Goal: Task Accomplishment & Management: Manage account settings

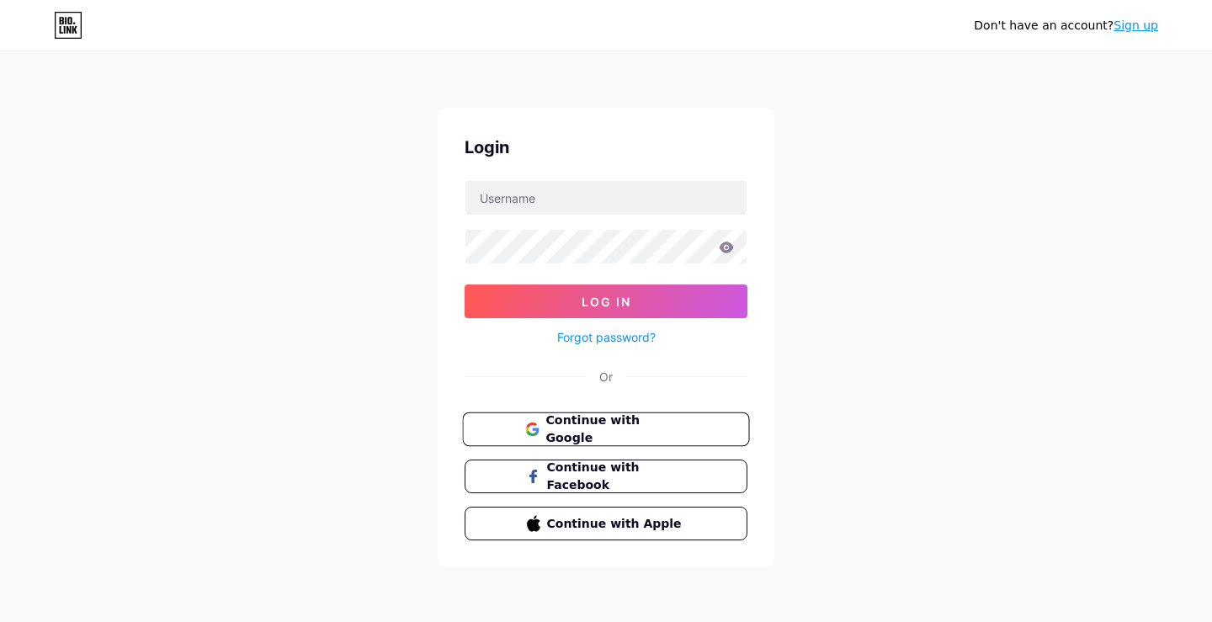
click at [638, 427] on span "Continue with Google" at bounding box center [615, 429] width 141 height 36
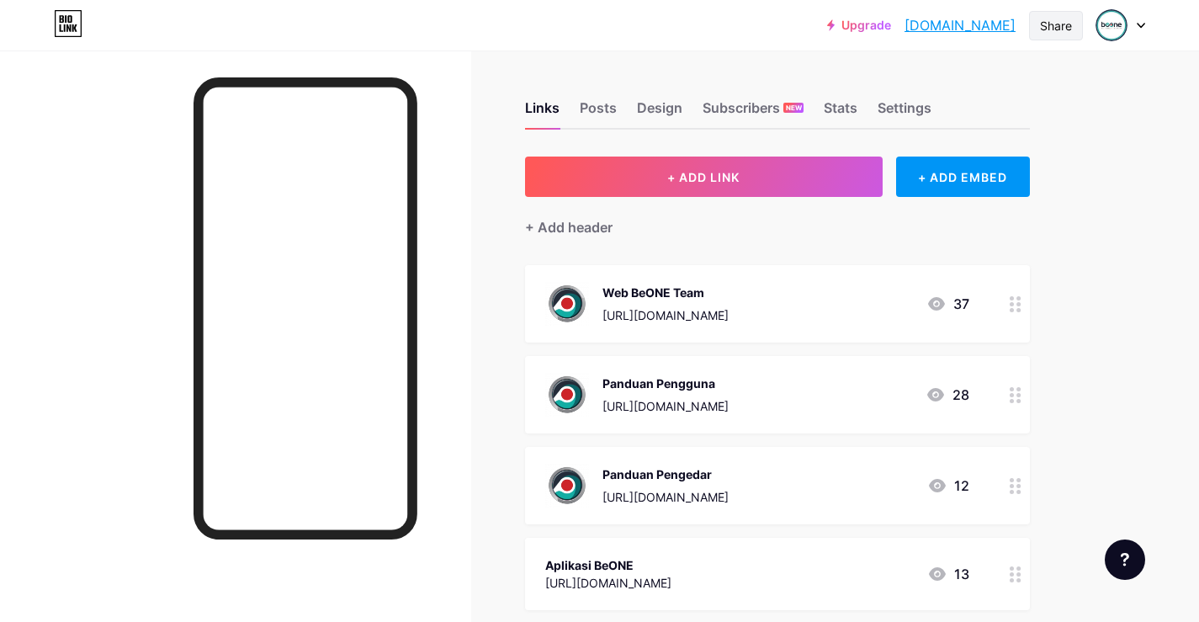
click at [1070, 24] on div "Share" at bounding box center [1056, 26] width 32 height 18
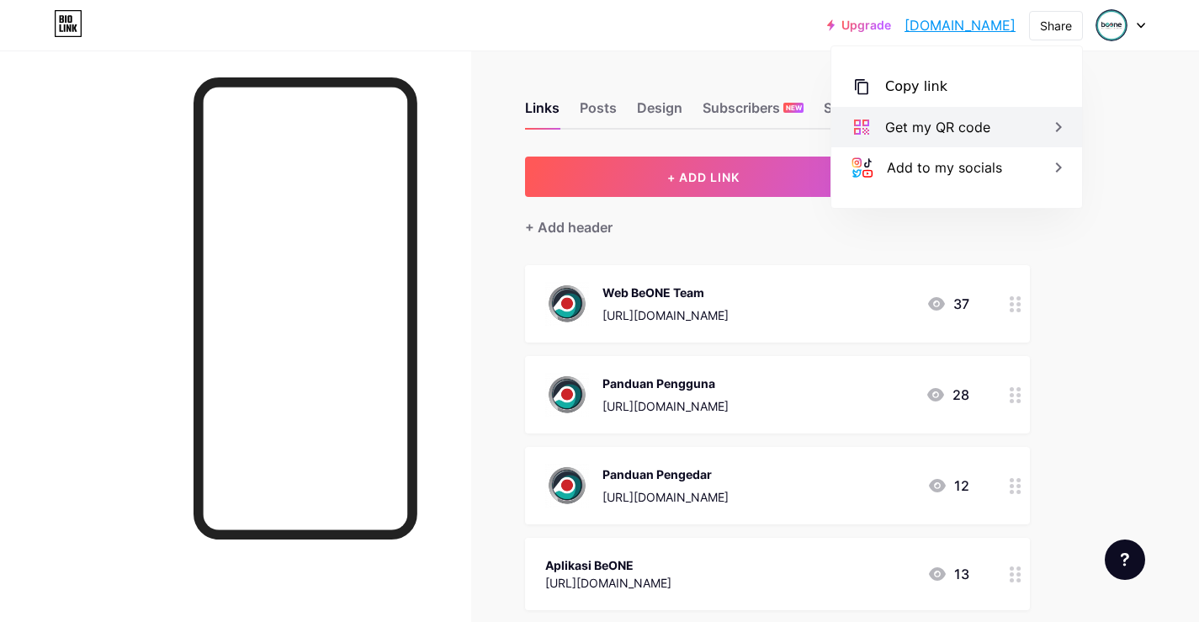
click at [1053, 123] on icon at bounding box center [1058, 127] width 20 height 20
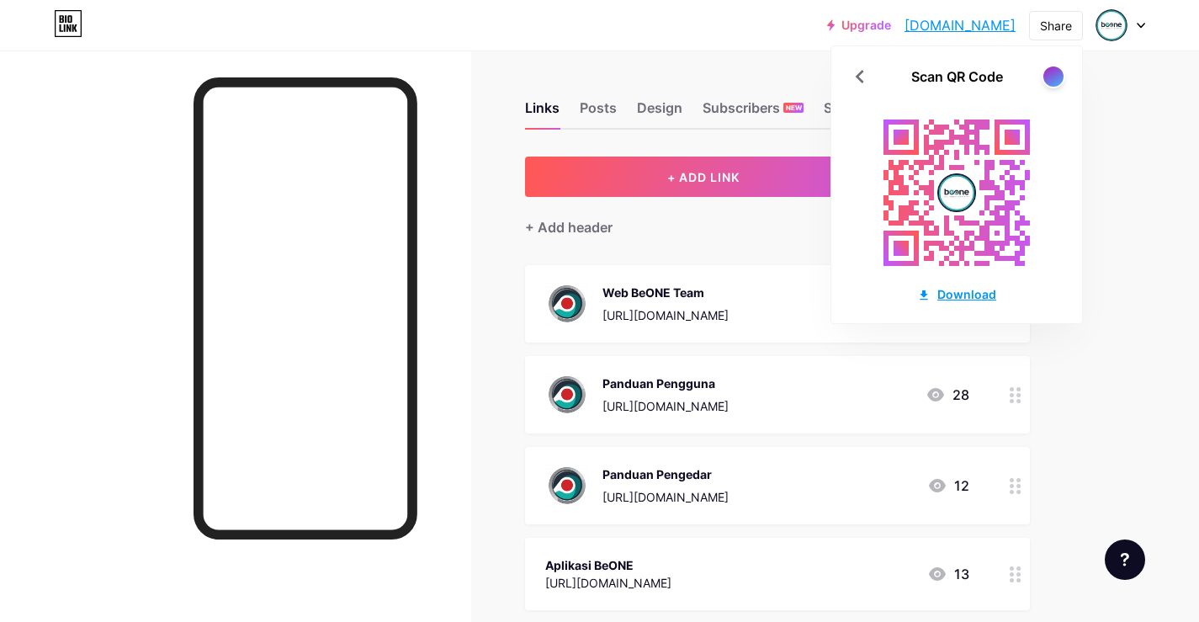
drag, startPoint x: 974, startPoint y: 290, endPoint x: 978, endPoint y: 300, distance: 9.8
click at [974, 291] on div "Download" at bounding box center [956, 294] width 79 height 18
click at [1137, 87] on div "Upgrade [DOMAIN_NAME] [DOMAIN_NAME] Share Scan QR Code Download Switch accounts…" at bounding box center [599, 569] width 1199 height 1139
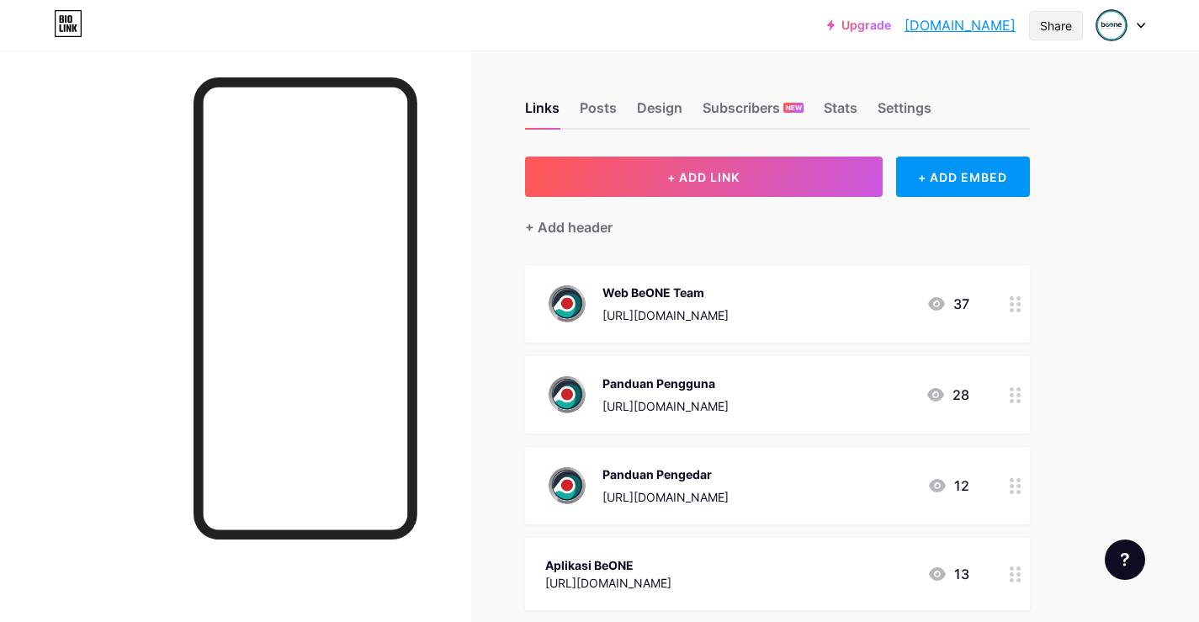
click at [1056, 26] on div "Share" at bounding box center [1056, 26] width 32 height 18
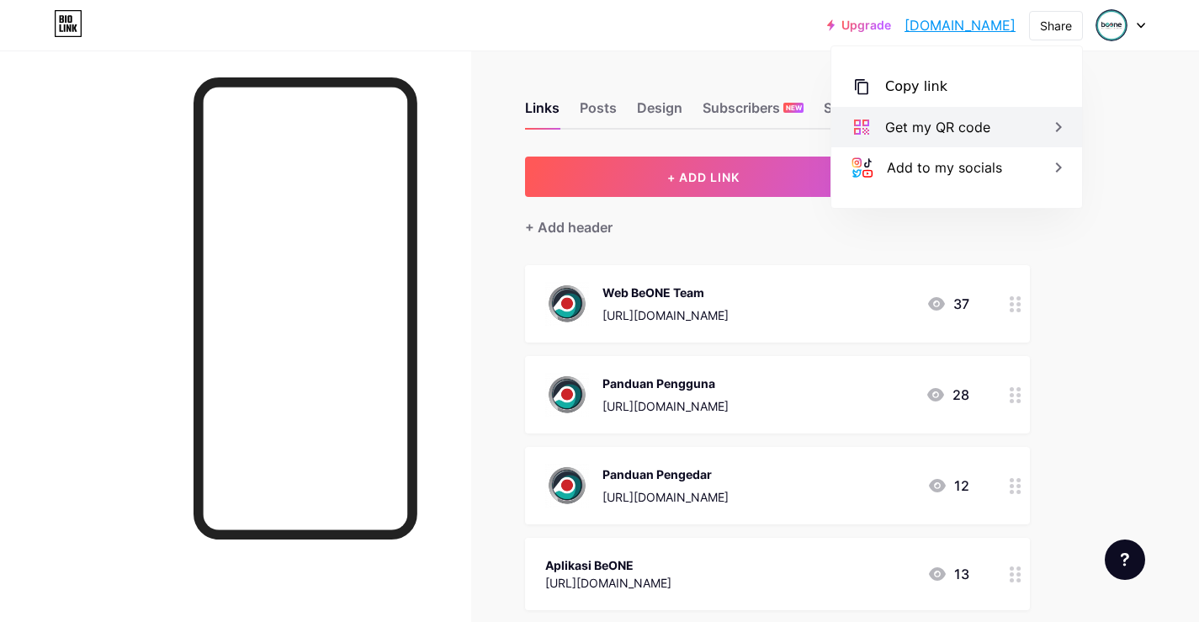
click at [1056, 124] on icon at bounding box center [1058, 127] width 20 height 20
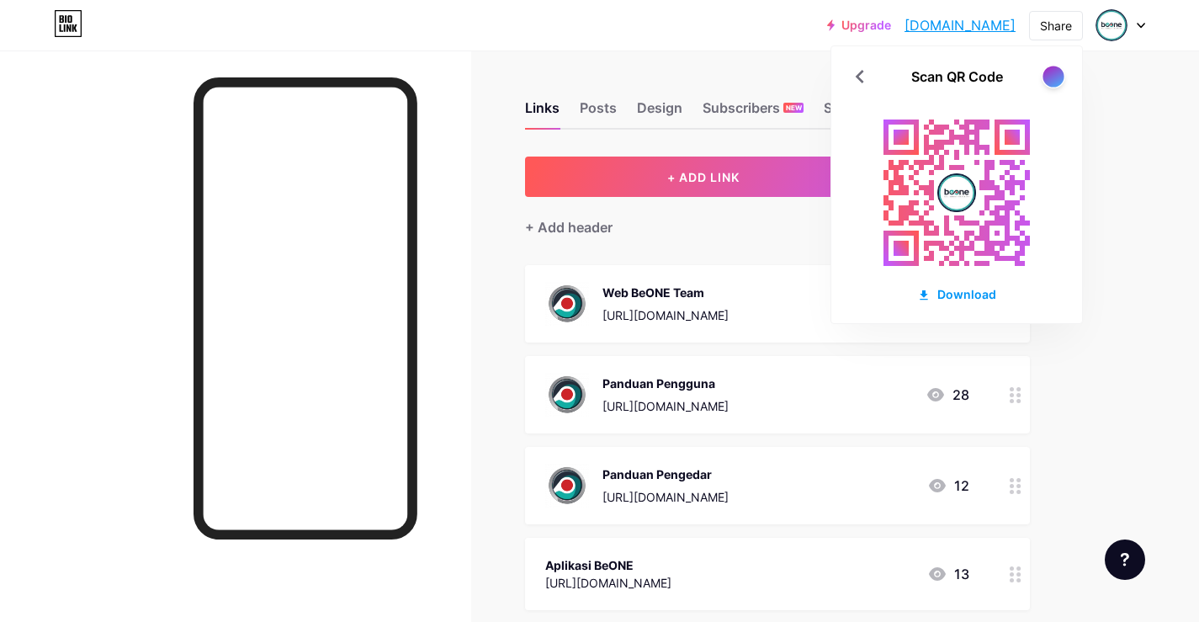
click at [1055, 76] on div at bounding box center [1052, 76] width 21 height 21
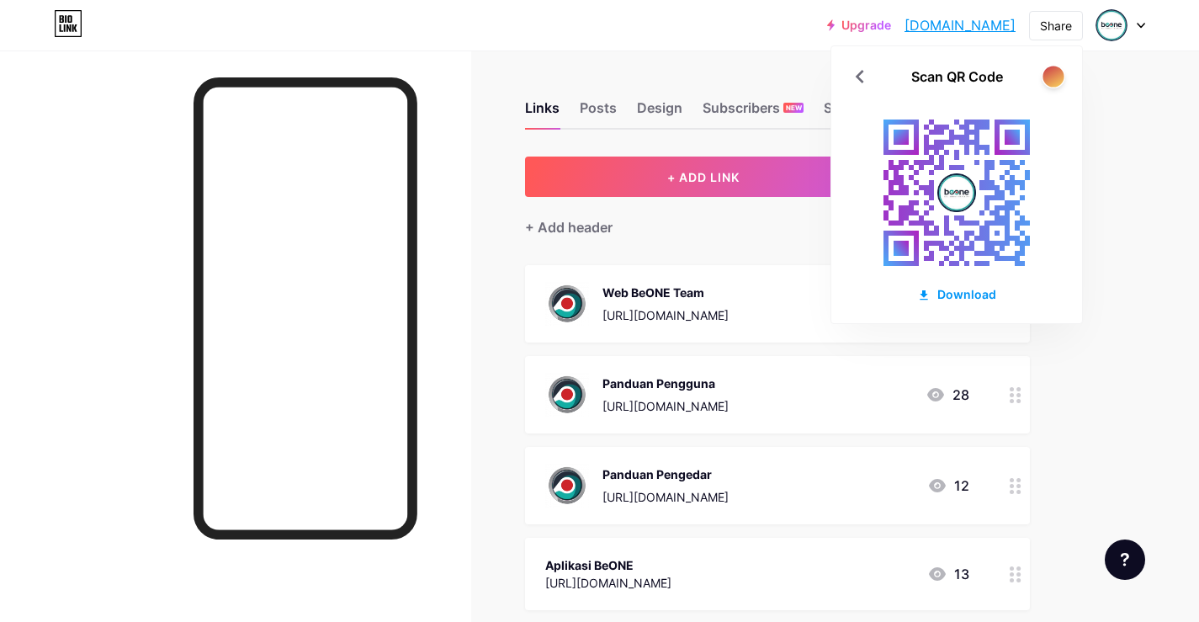
click at [1055, 75] on div at bounding box center [1052, 76] width 21 height 21
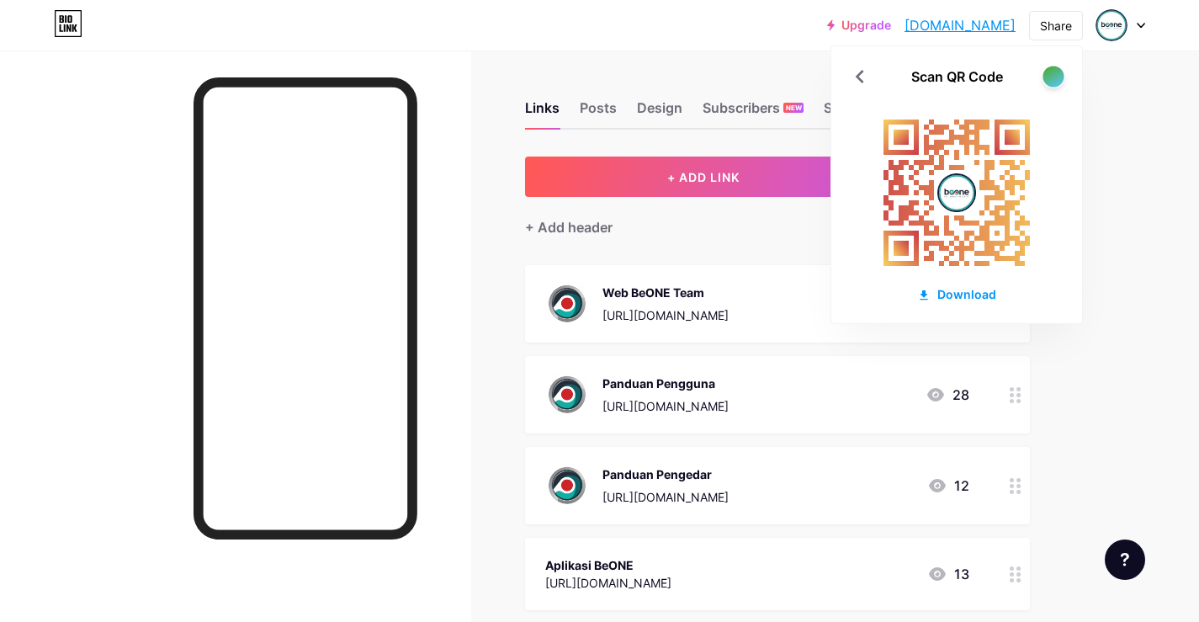
click at [1054, 75] on div at bounding box center [1052, 76] width 21 height 21
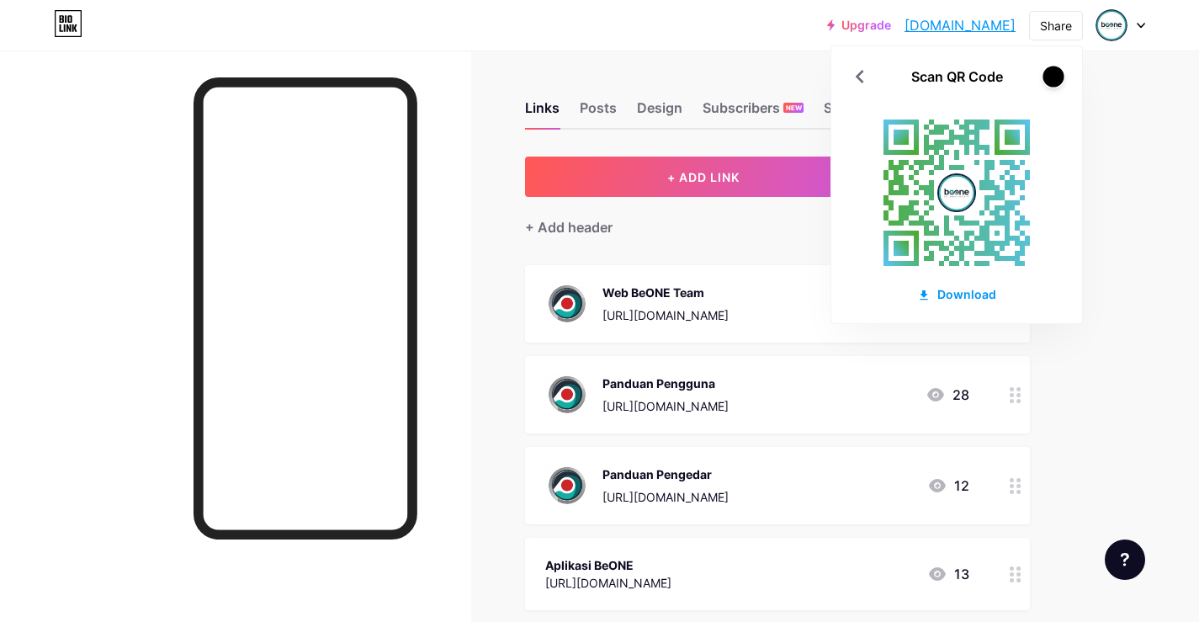
click at [1055, 77] on div at bounding box center [1052, 76] width 21 height 21
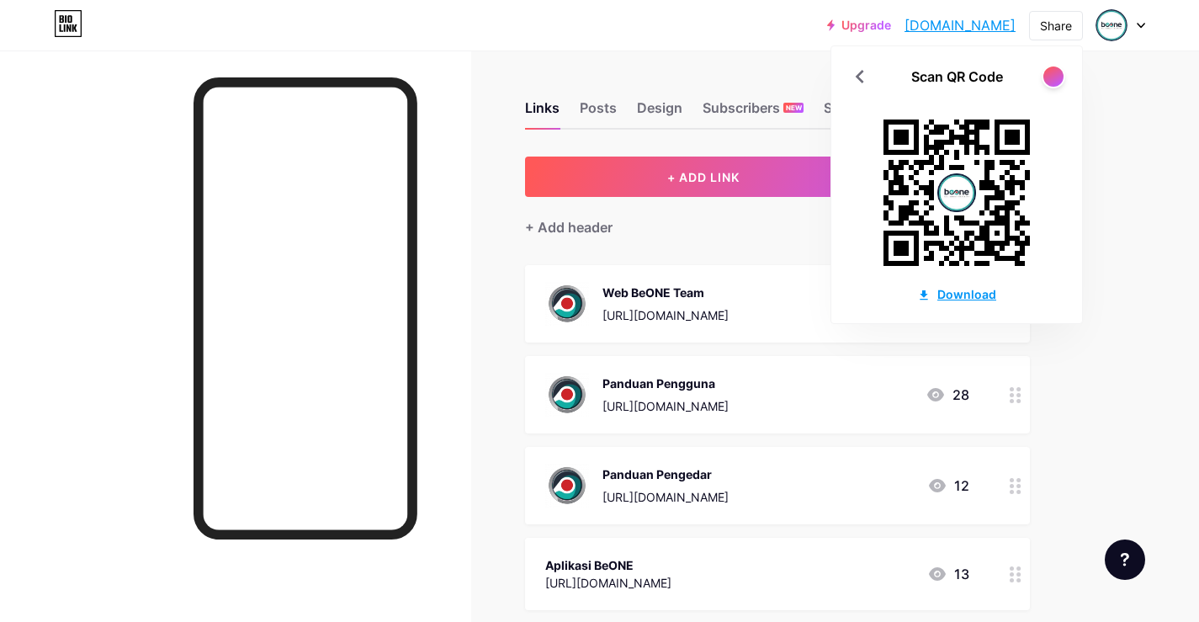
click at [965, 291] on div "Download" at bounding box center [956, 294] width 79 height 18
